Goal: Task Accomplishment & Management: Use online tool/utility

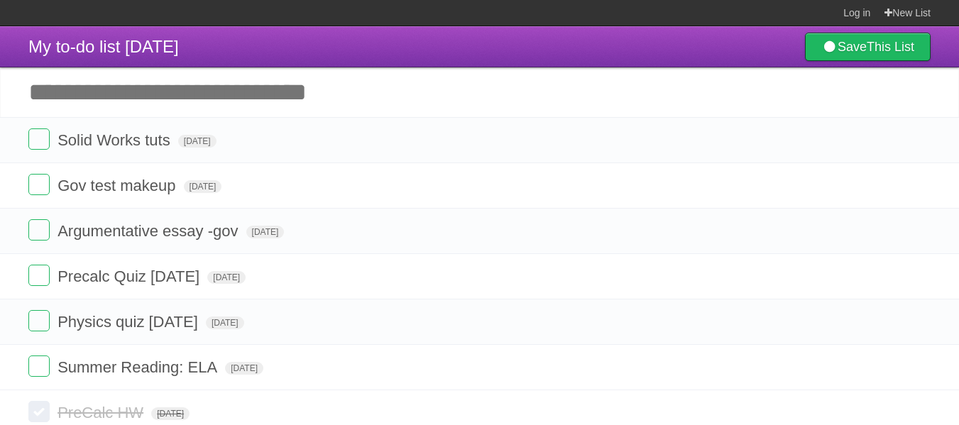
click at [117, 107] on input "Add another task" at bounding box center [479, 92] width 959 height 50
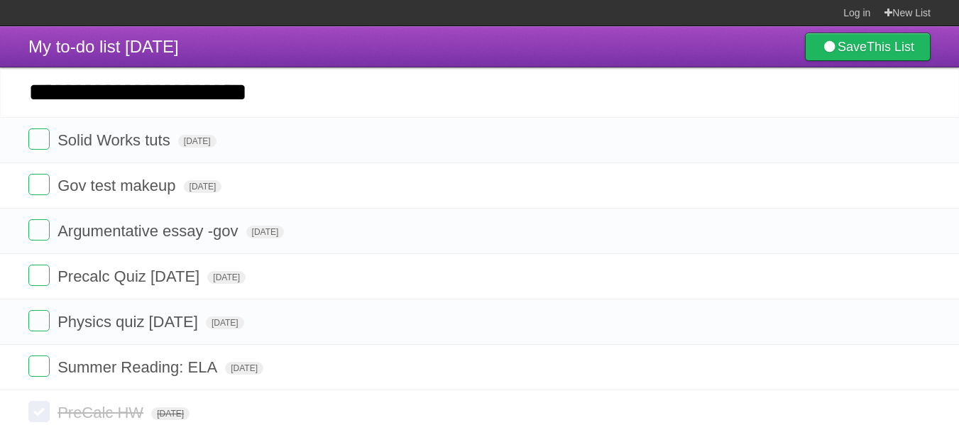
type input "**********"
click input "*********" at bounding box center [0, 0] width 0 height 0
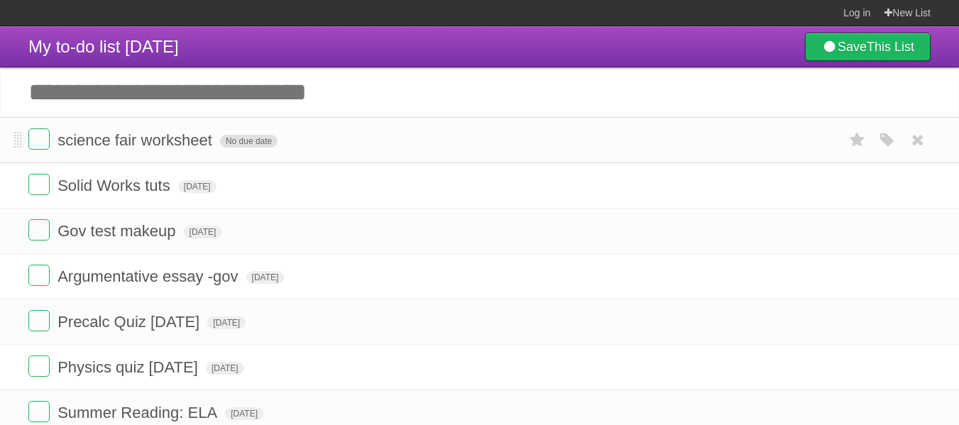
click at [236, 137] on span "No due date" at bounding box center [249, 141] width 58 height 13
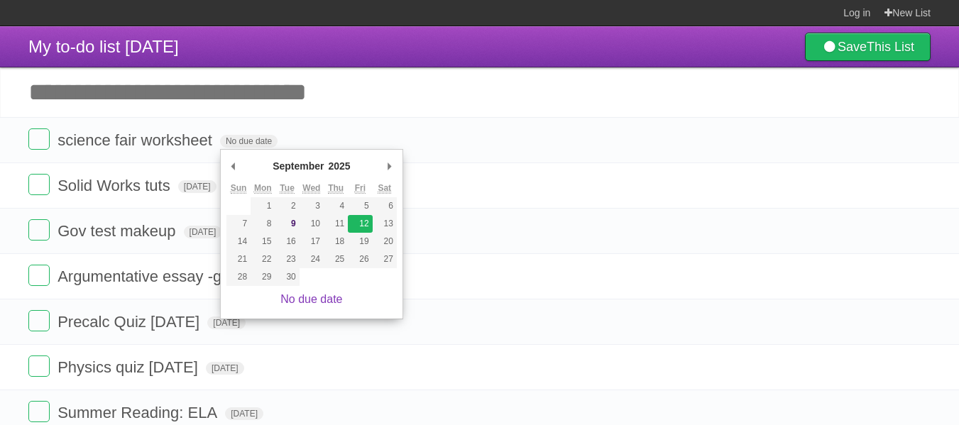
type span "[DATE]"
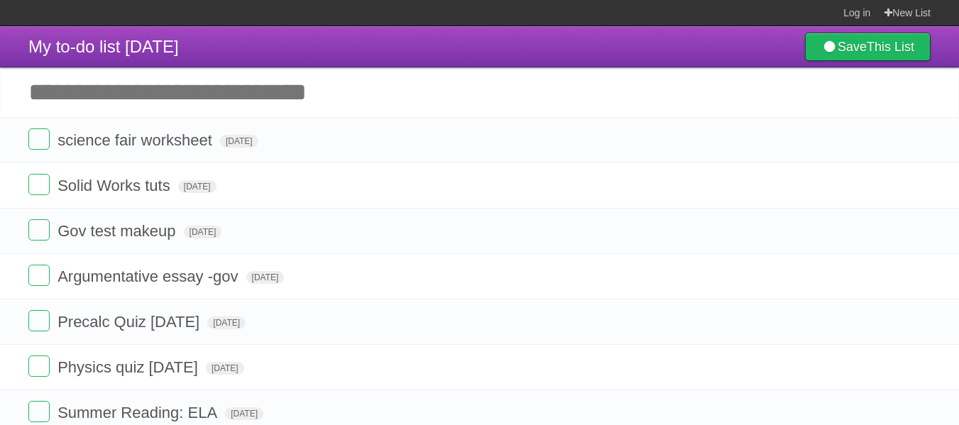
click at [166, 78] on input "Add another task" at bounding box center [479, 92] width 959 height 50
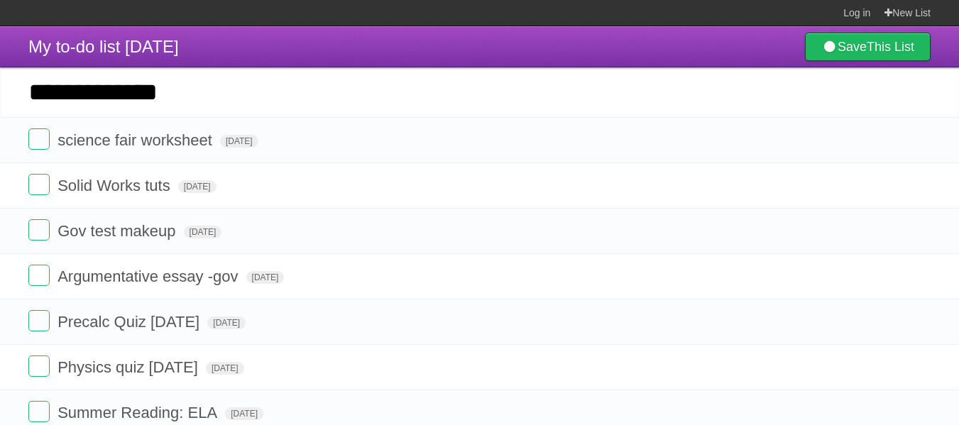
type input "**********"
click input "*********" at bounding box center [0, 0] width 0 height 0
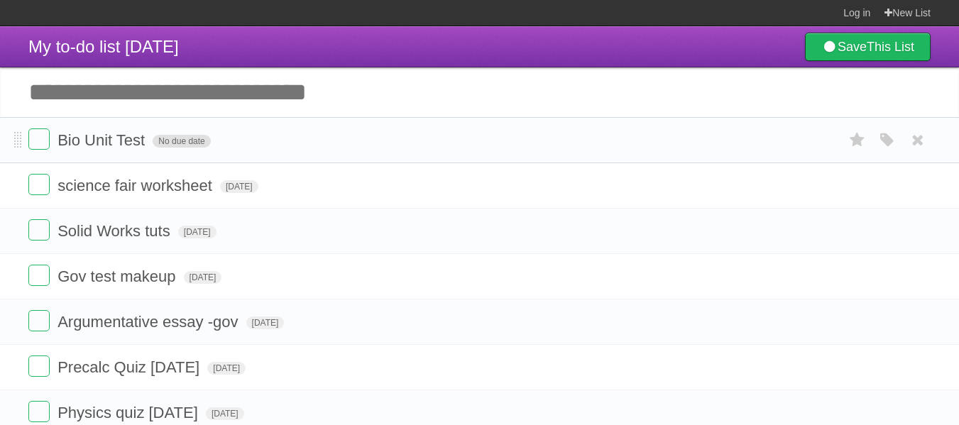
click at [187, 141] on span "No due date" at bounding box center [182, 141] width 58 height 13
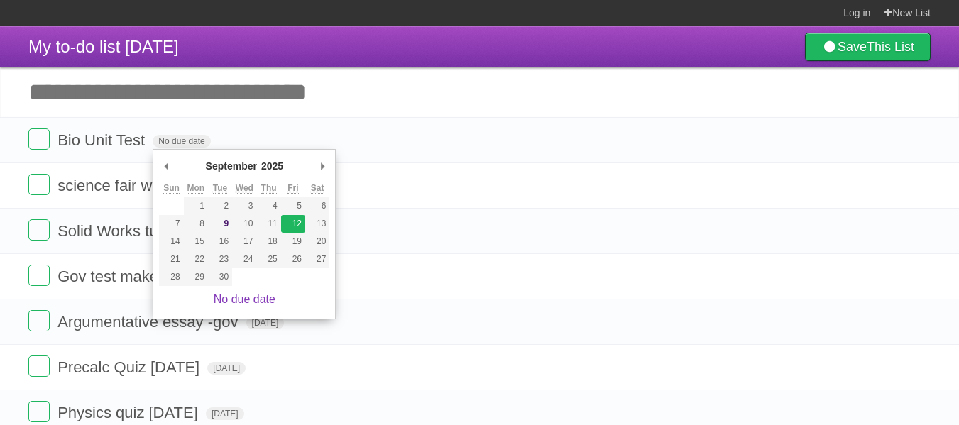
type span "[DATE]"
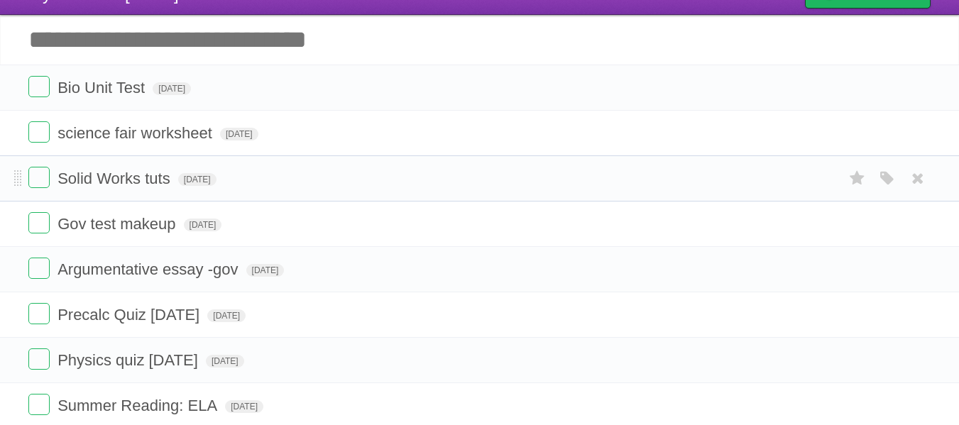
scroll to position [58, 0]
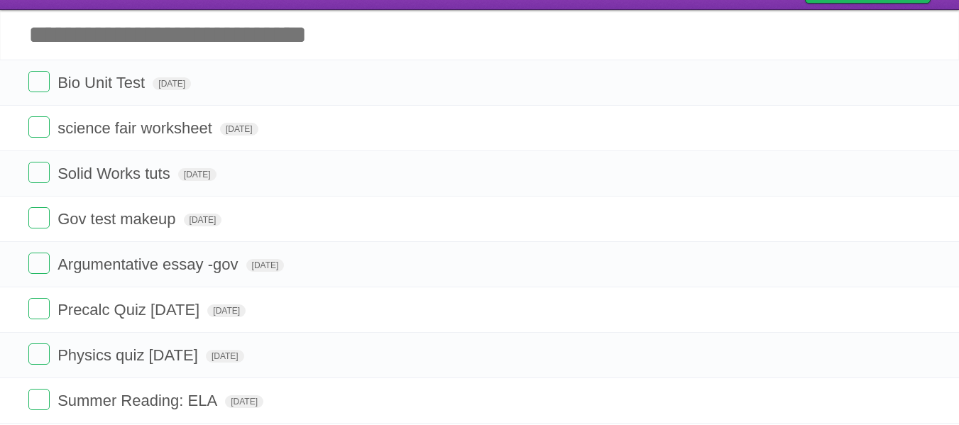
click at [141, 26] on input "Add another task" at bounding box center [479, 35] width 959 height 50
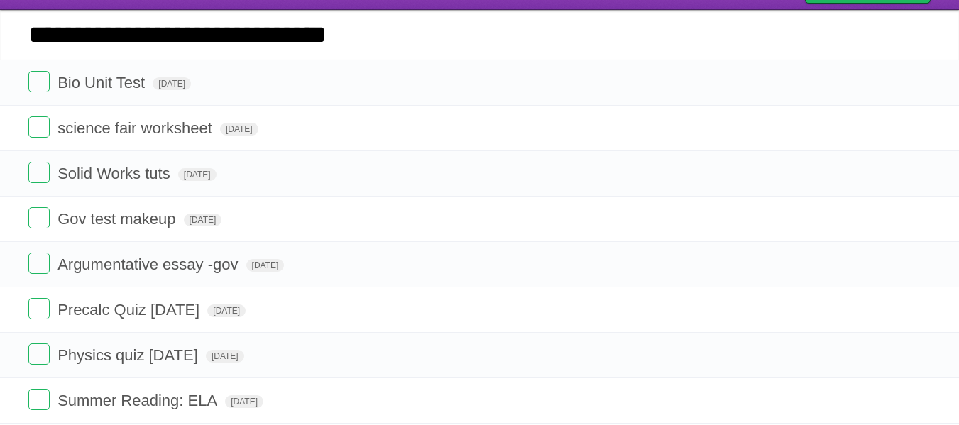
type input "**********"
click input "*********" at bounding box center [0, 0] width 0 height 0
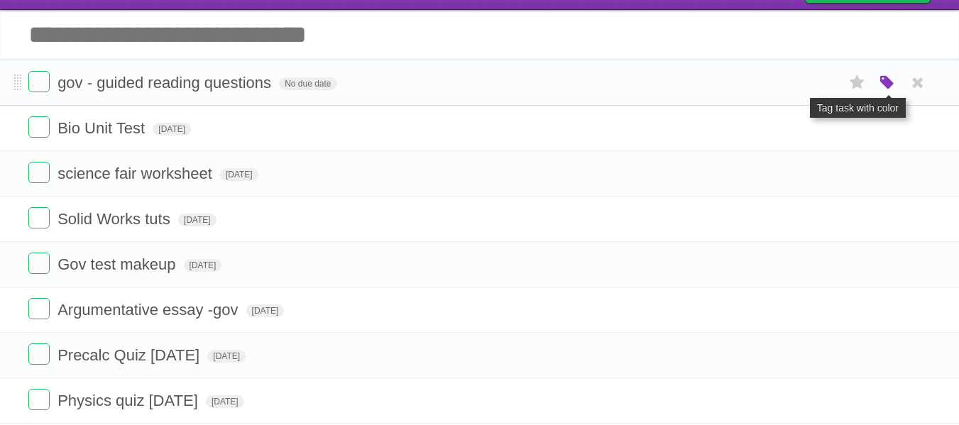
click at [889, 85] on icon "button" at bounding box center [888, 83] width 20 height 18
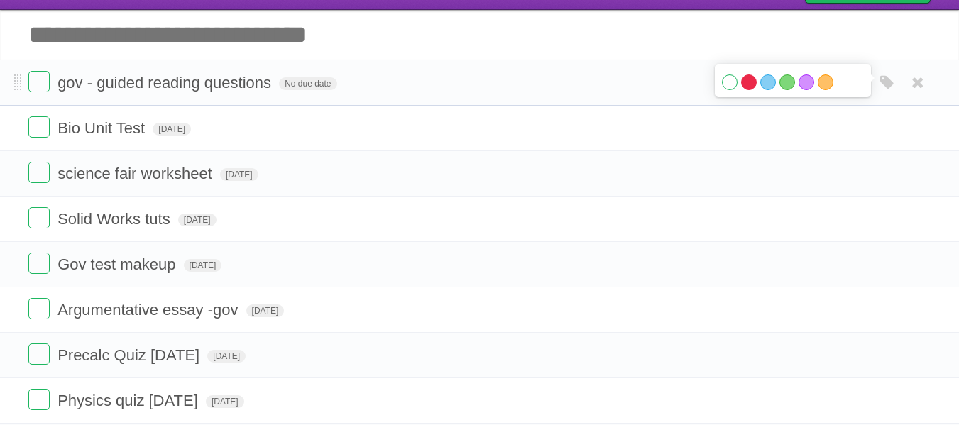
click at [751, 82] on label "Red" at bounding box center [749, 83] width 16 height 16
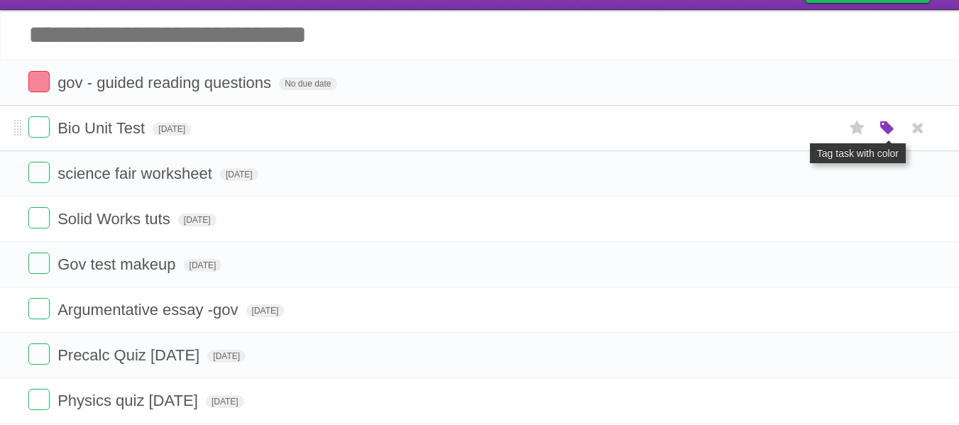
click at [882, 131] on icon "button" at bounding box center [888, 128] width 20 height 18
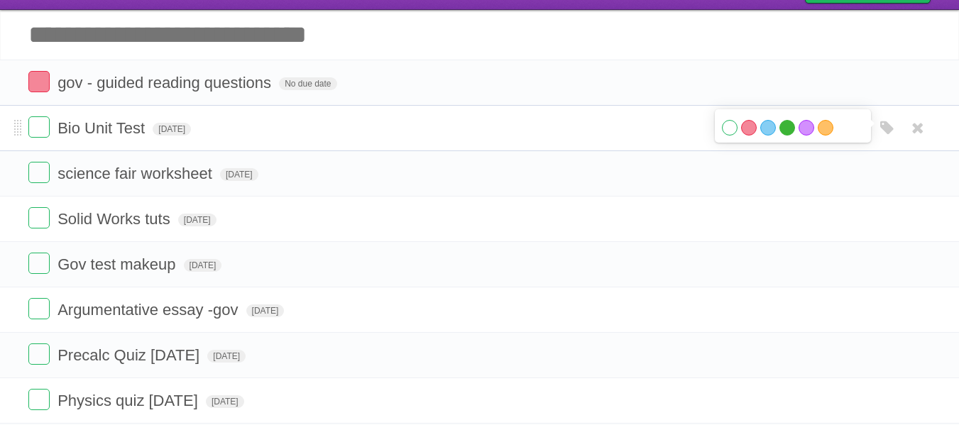
click at [787, 131] on label "Green" at bounding box center [788, 128] width 16 height 16
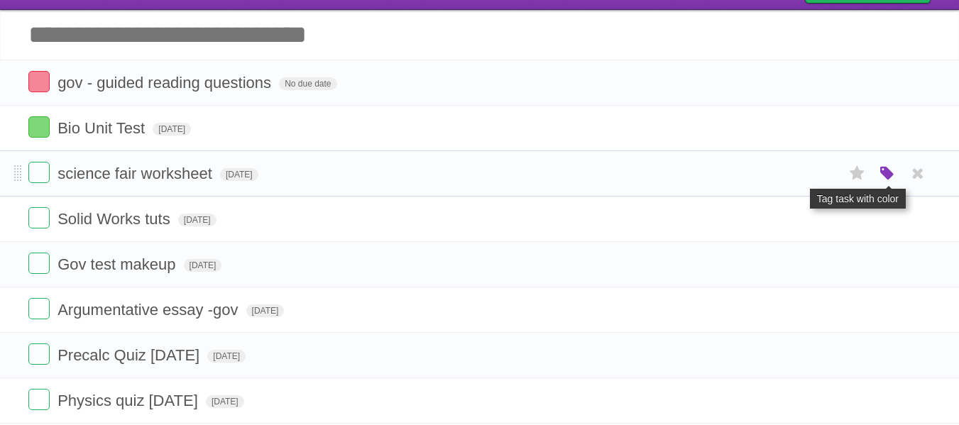
click at [886, 175] on icon "button" at bounding box center [888, 174] width 20 height 18
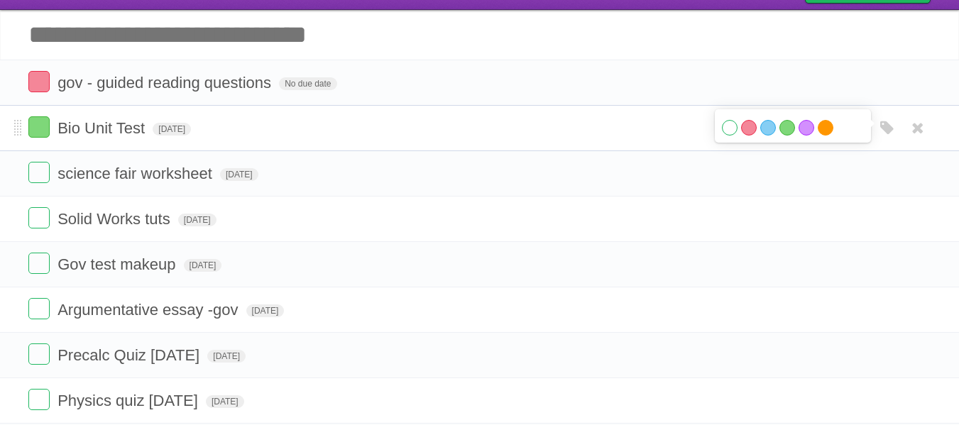
click at [822, 131] on label "Orange" at bounding box center [826, 128] width 16 height 16
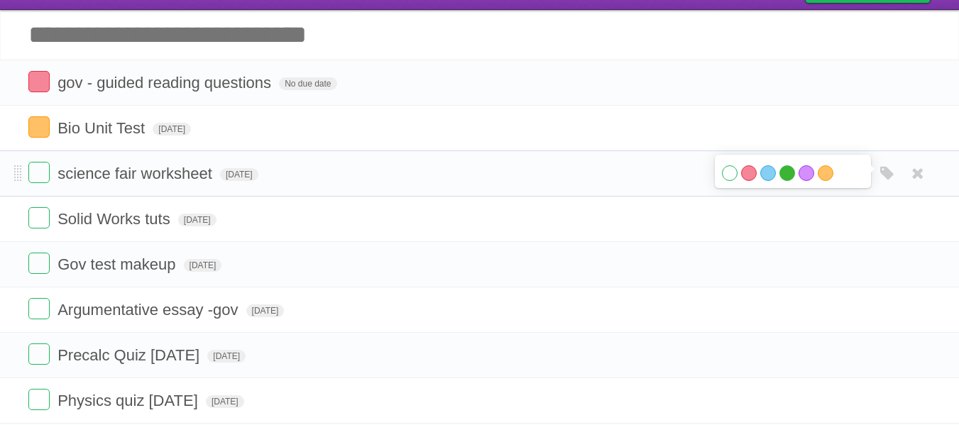
click at [792, 175] on label "Green" at bounding box center [788, 173] width 16 height 16
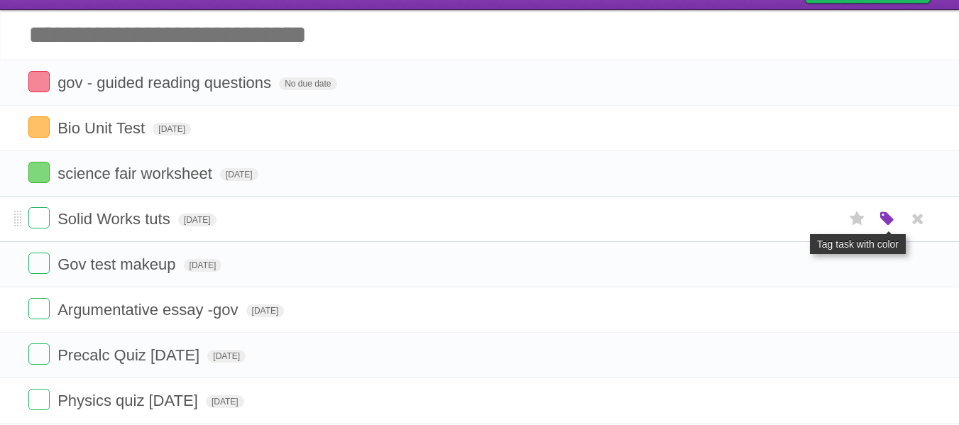
click at [878, 223] on icon "button" at bounding box center [888, 219] width 20 height 18
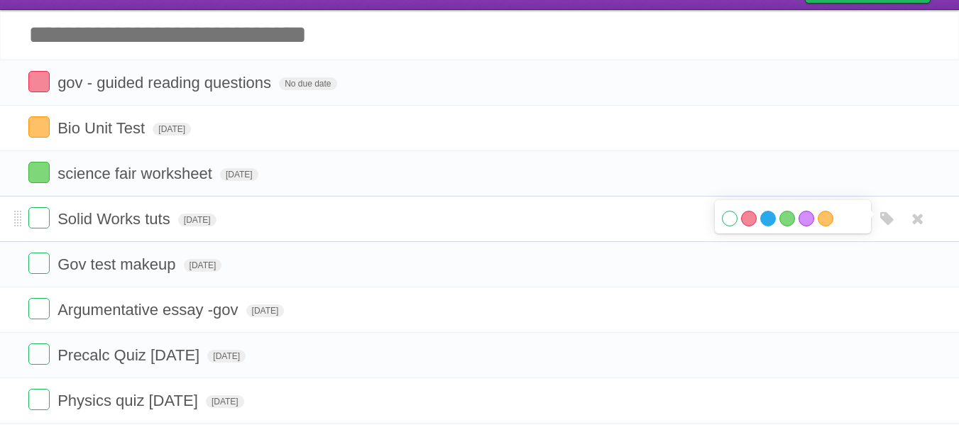
click at [766, 222] on label "Blue" at bounding box center [769, 219] width 16 height 16
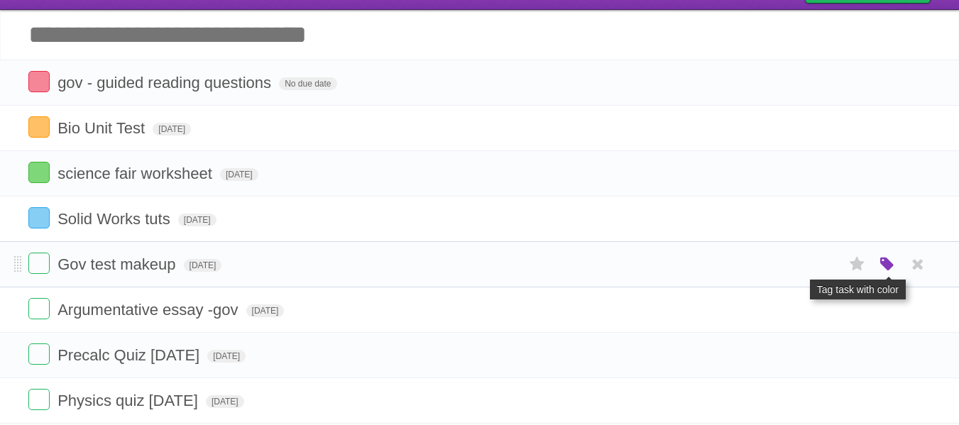
click at [885, 268] on icon "button" at bounding box center [888, 265] width 20 height 18
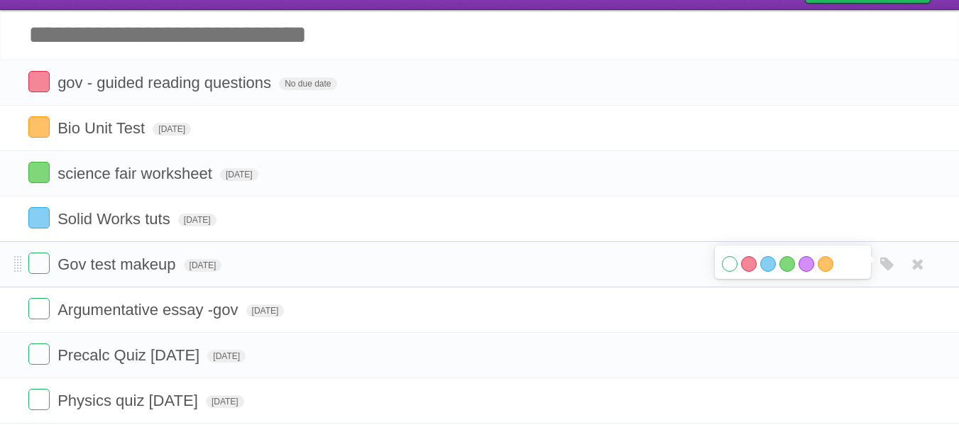
click at [797, 263] on div "White Red Blue Green Purple Orange" at bounding box center [793, 265] width 142 height 19
click at [804, 263] on label "Purple" at bounding box center [807, 264] width 16 height 16
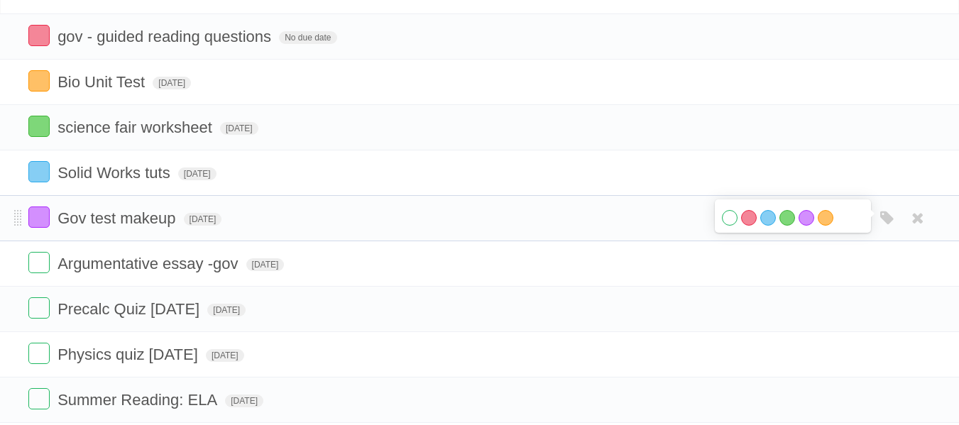
scroll to position [104, 0]
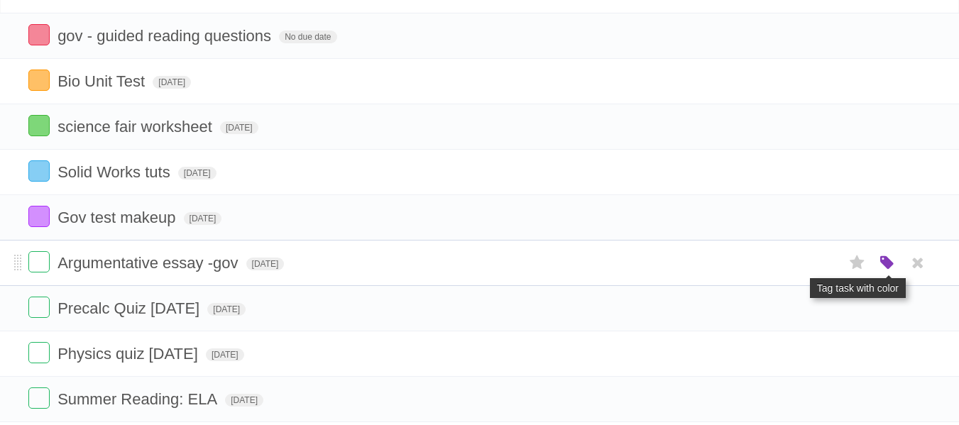
click at [880, 266] on icon "button" at bounding box center [888, 263] width 20 height 18
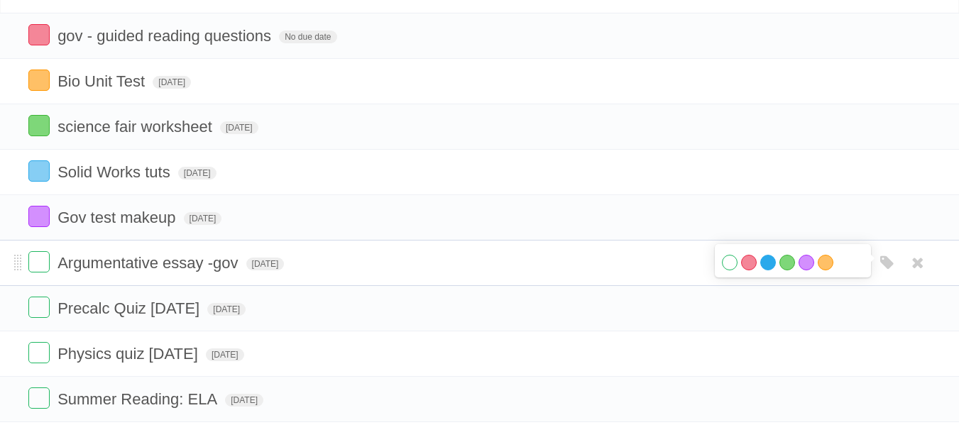
click at [768, 266] on label "Blue" at bounding box center [769, 263] width 16 height 16
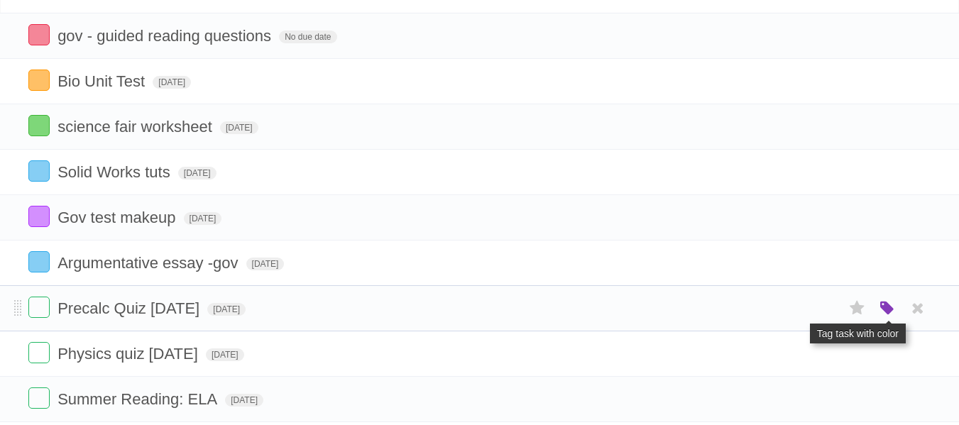
click at [885, 310] on icon "button" at bounding box center [888, 309] width 20 height 18
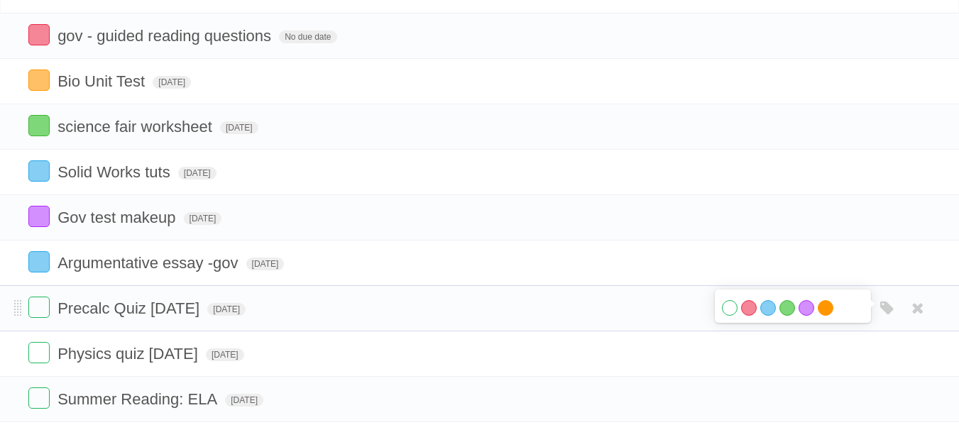
click at [832, 310] on label "Orange" at bounding box center [826, 308] width 16 height 16
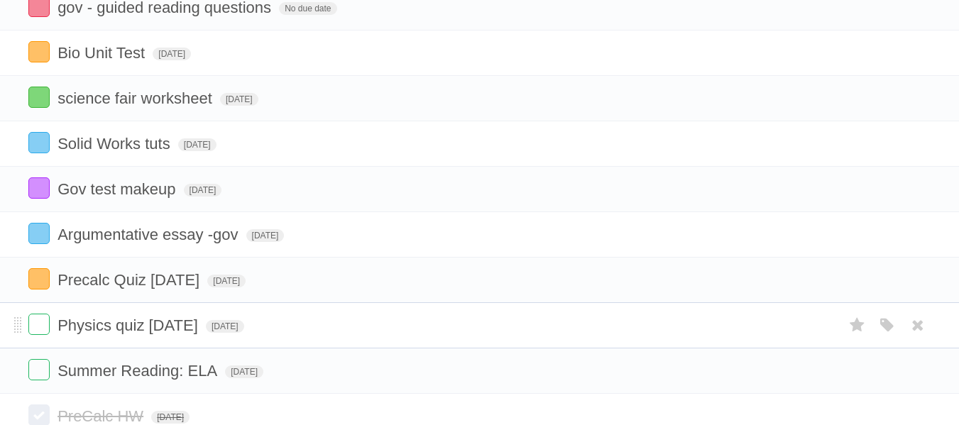
scroll to position [134, 0]
click at [895, 322] on icon "button" at bounding box center [888, 325] width 20 height 18
click at [828, 325] on label "Orange" at bounding box center [826, 325] width 16 height 16
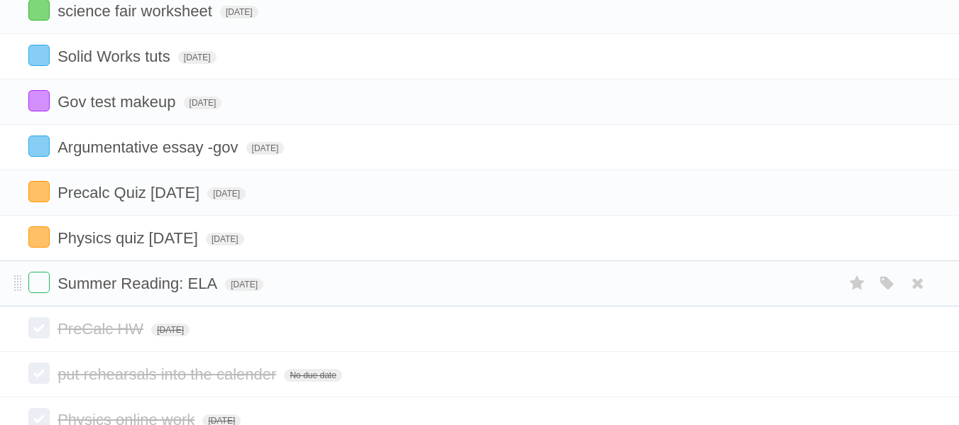
scroll to position [221, 0]
click at [889, 293] on icon "button" at bounding box center [888, 283] width 20 height 18
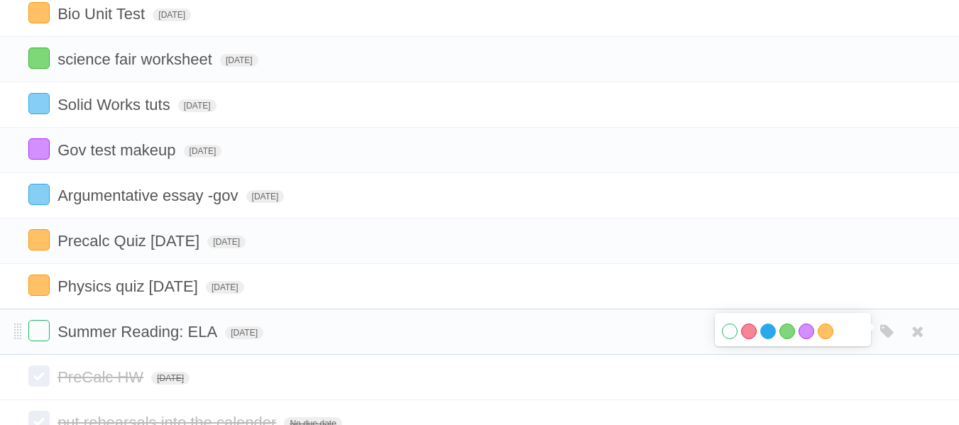
scroll to position [185, 0]
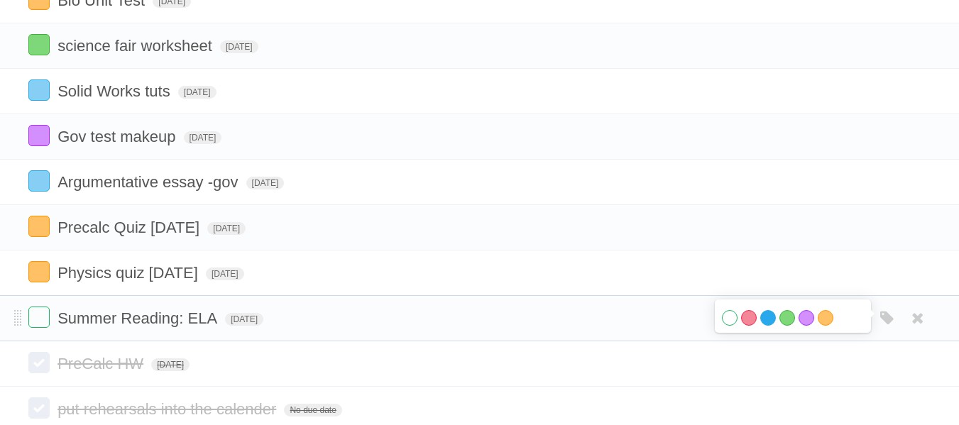
click at [774, 319] on label "Blue" at bounding box center [769, 318] width 16 height 16
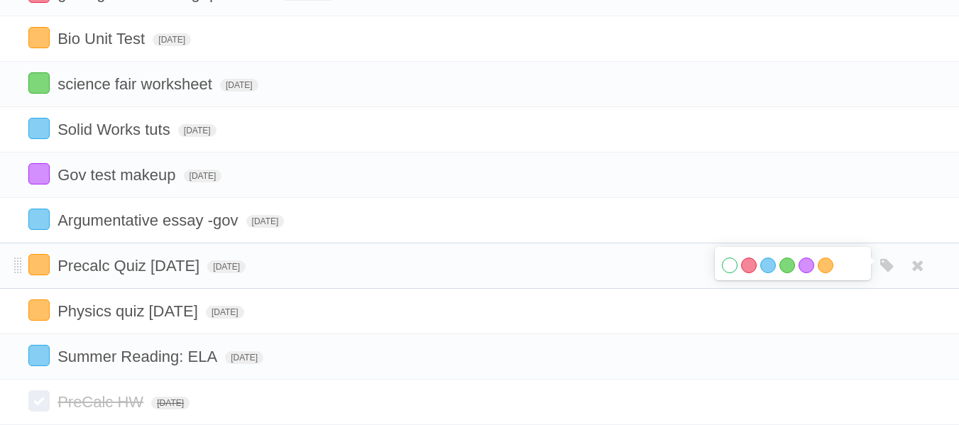
scroll to position [132, 0]
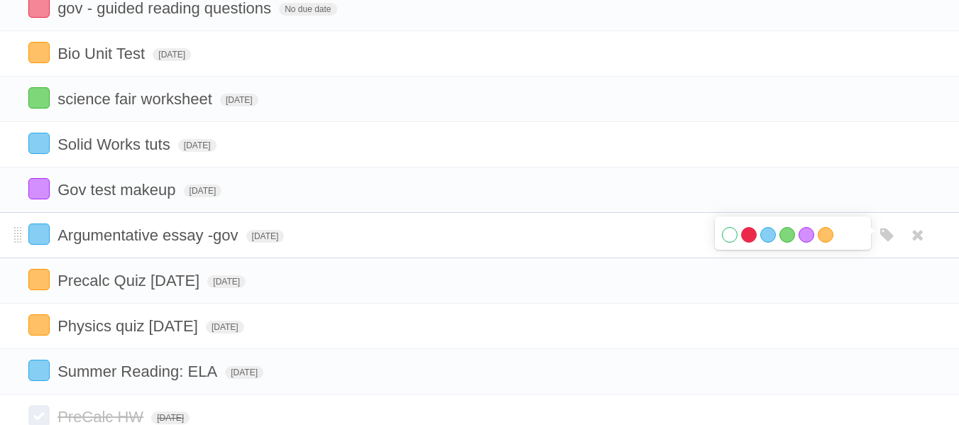
click at [754, 235] on label "Red" at bounding box center [749, 235] width 16 height 16
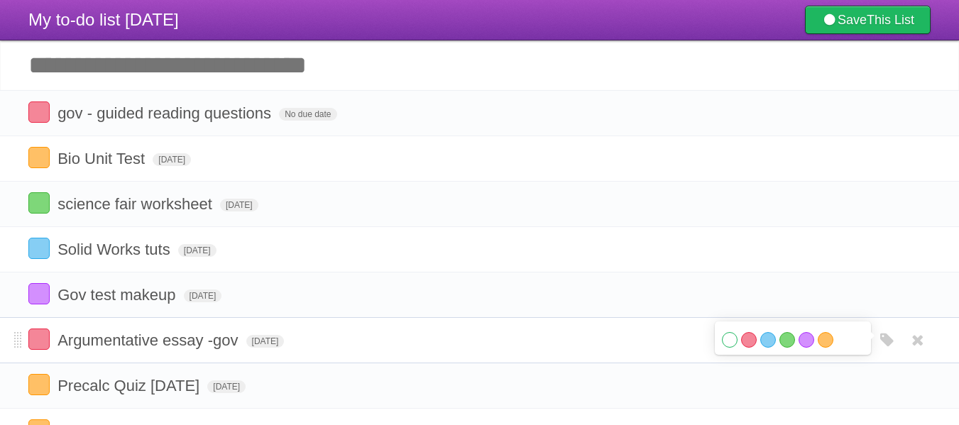
scroll to position [45, 0]
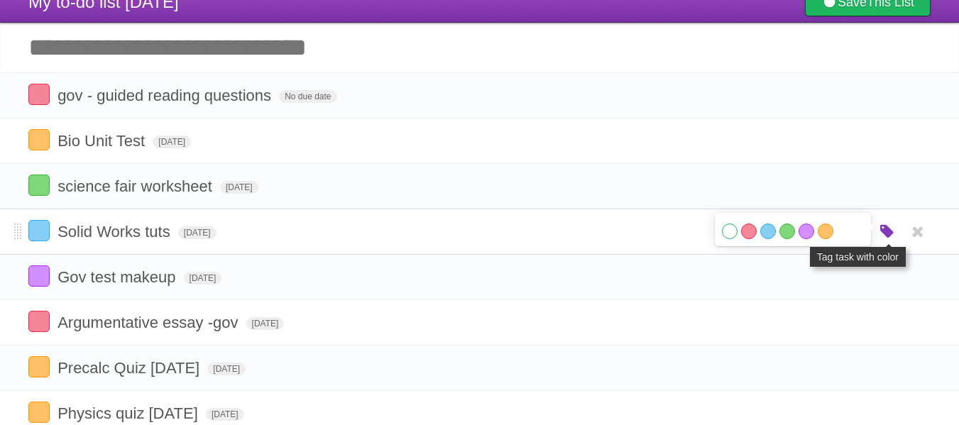
click at [881, 235] on icon "button" at bounding box center [888, 232] width 20 height 18
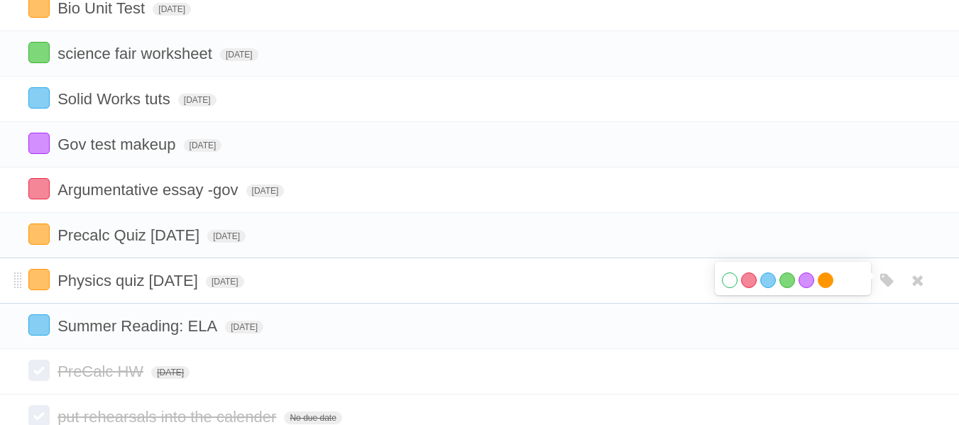
scroll to position [187, 0]
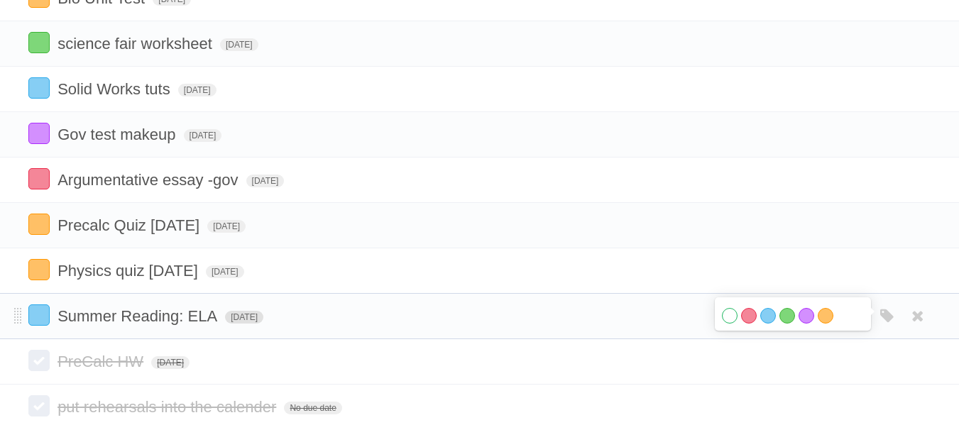
click at [263, 316] on span "[DATE]" at bounding box center [244, 317] width 38 height 13
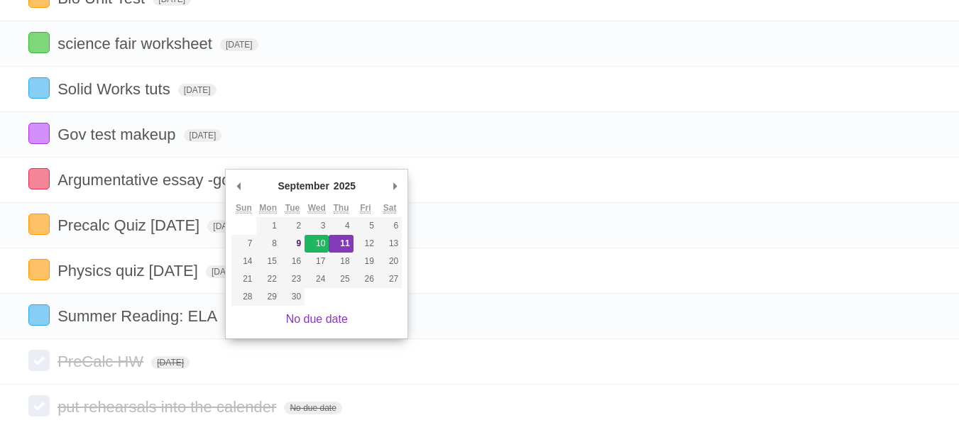
type span "[DATE]"
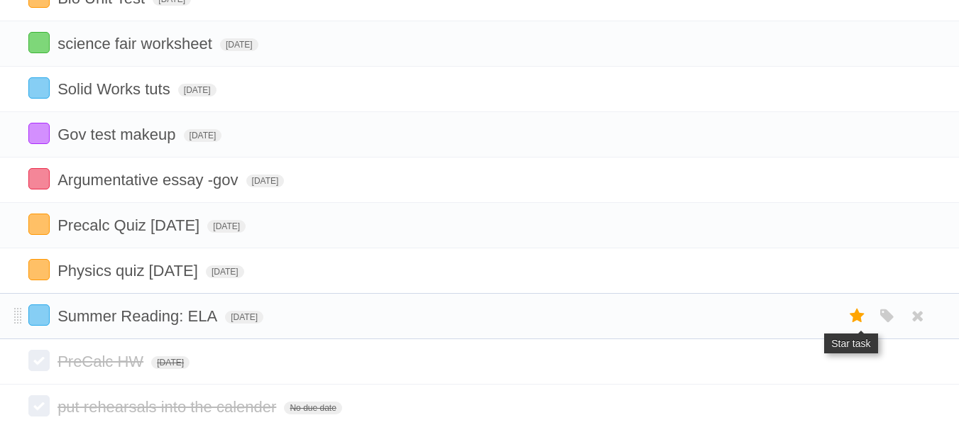
click at [856, 313] on icon at bounding box center [858, 316] width 20 height 23
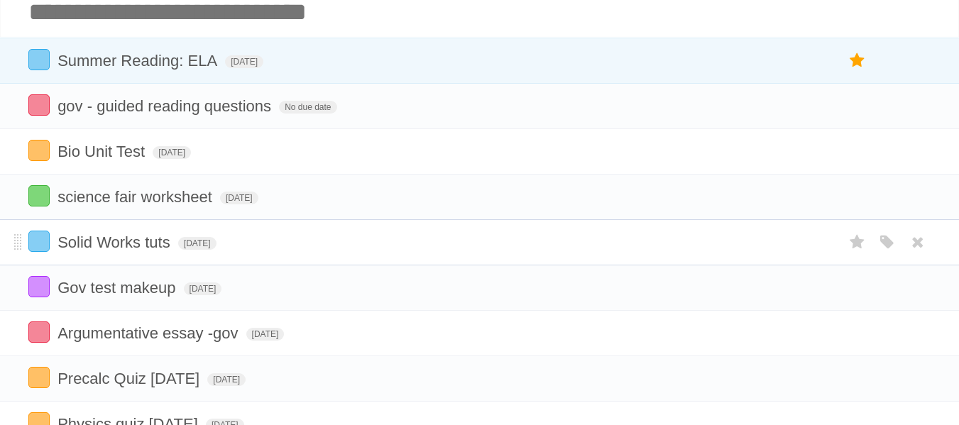
scroll to position [86, 0]
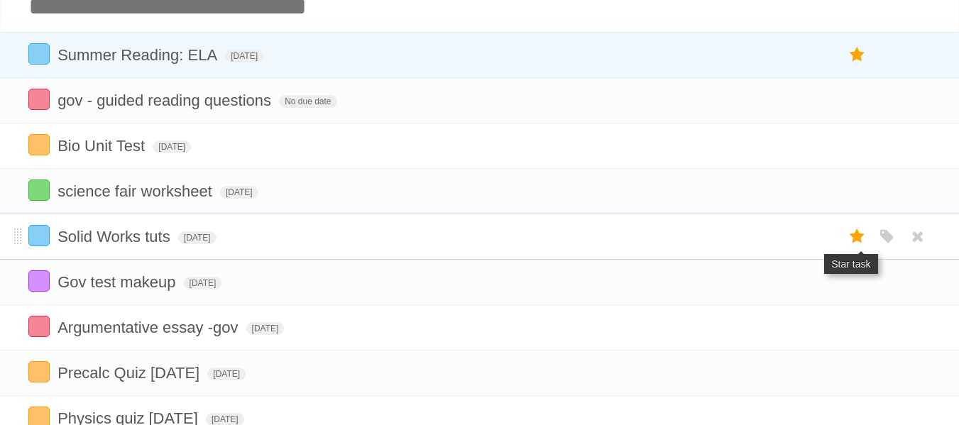
click at [860, 240] on icon at bounding box center [858, 236] width 20 height 23
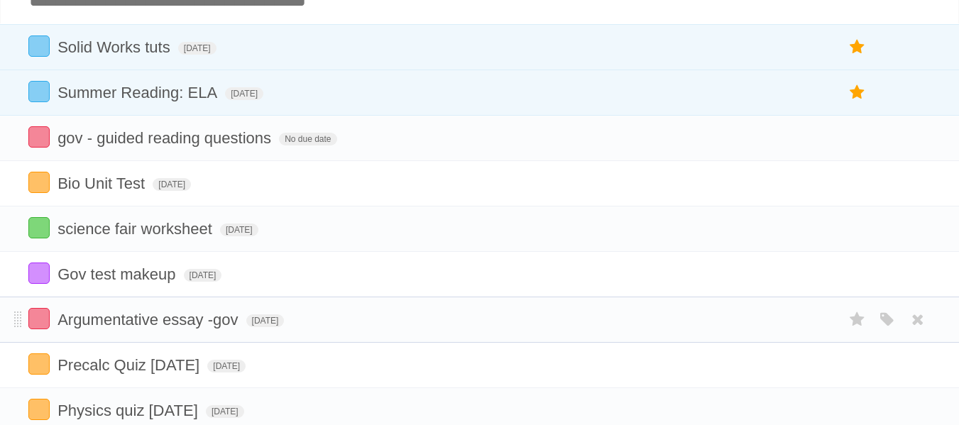
scroll to position [75, 0]
